Goal: Find specific page/section: Find specific page/section

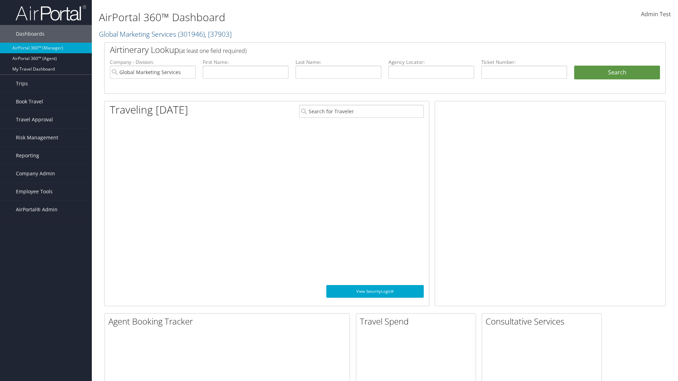
click at [46, 174] on span "Company Admin" at bounding box center [35, 174] width 39 height 18
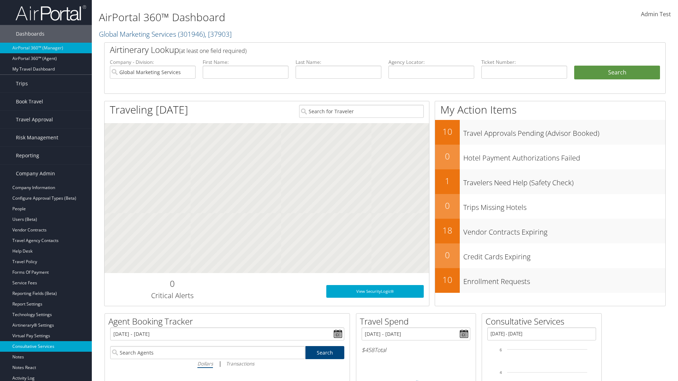
click at [46, 347] on link "Consultative Services" at bounding box center [46, 346] width 92 height 11
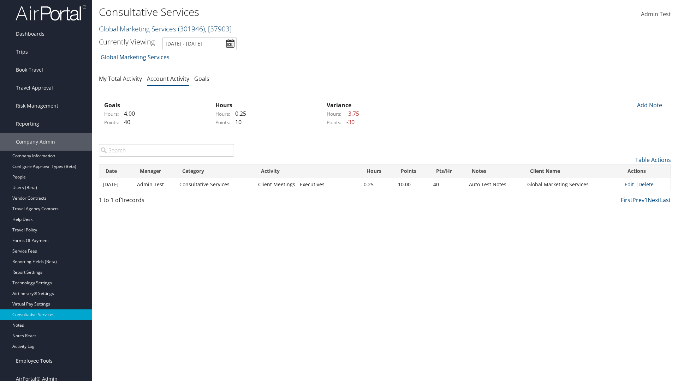
click at [137, 29] on link "Global Marketing Services ( 301946 ) , [ 37903 ]" at bounding box center [165, 29] width 133 height 10
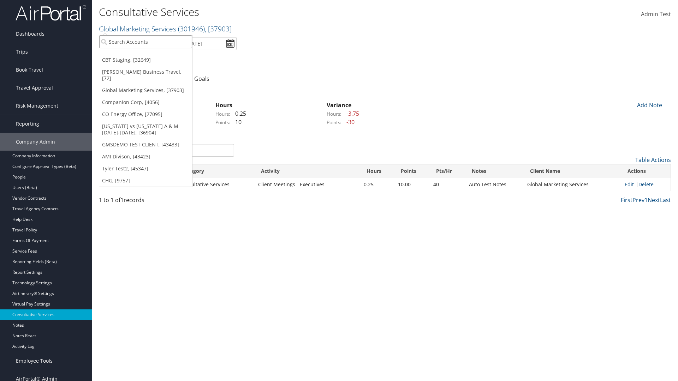
click at [145, 42] on input "search" at bounding box center [145, 41] width 93 height 13
type input "[PERSON_NAME] Business Travel"
click at [155, 55] on div "[PERSON_NAME] Business Travel (C10001), [72]" at bounding box center [155, 55] width 120 height 6
